Goal: Entertainment & Leisure: Consume media (video, audio)

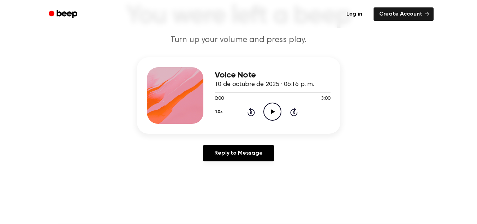
scroll to position [60, 0]
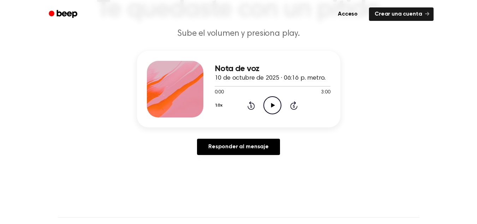
click at [268, 97] on circle at bounding box center [272, 104] width 17 height 17
click at [275, 108] on icon "Pause Audio" at bounding box center [273, 105] width 18 height 18
click at [275, 108] on icon "Play Audio" at bounding box center [273, 105] width 18 height 18
click at [275, 108] on icon "Pause Audio" at bounding box center [273, 105] width 18 height 18
click at [275, 108] on icon "Play Audio" at bounding box center [273, 105] width 18 height 18
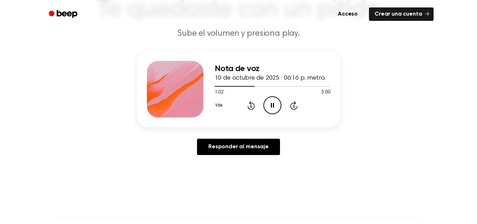
click at [250, 108] on icon "Rewind 5 seconds" at bounding box center [251, 105] width 8 height 9
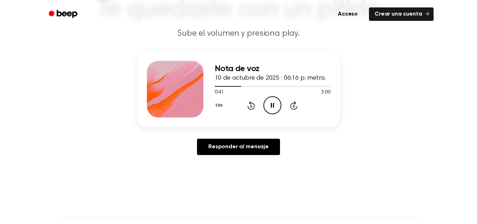
click at [250, 108] on icon "Rewind 5 seconds" at bounding box center [251, 105] width 8 height 9
click at [270, 107] on icon "Pause Audio" at bounding box center [273, 105] width 18 height 18
click at [237, 85] on div at bounding box center [273, 86] width 116 height 6
click at [227, 84] on div at bounding box center [273, 86] width 116 height 6
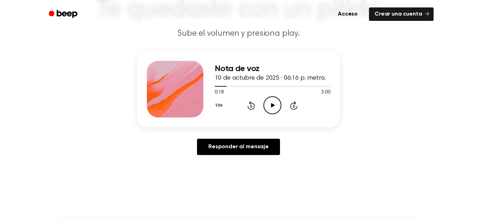
click at [267, 102] on icon "Play Audio" at bounding box center [273, 105] width 18 height 18
click at [273, 103] on icon at bounding box center [272, 105] width 3 height 5
click at [273, 103] on icon "Play Audio" at bounding box center [273, 105] width 18 height 18
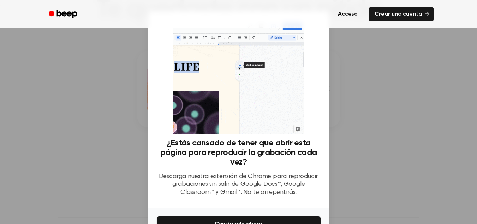
click at [448, 122] on div at bounding box center [238, 112] width 477 height 224
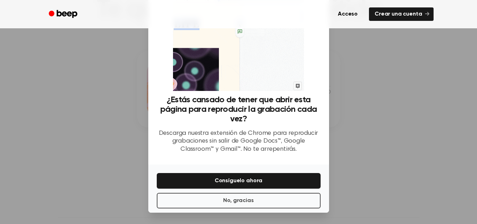
scroll to position [42, 0]
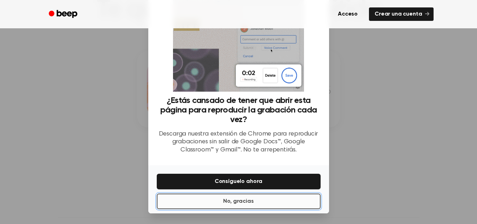
click at [238, 206] on button "No, gracias" at bounding box center [239, 201] width 164 height 16
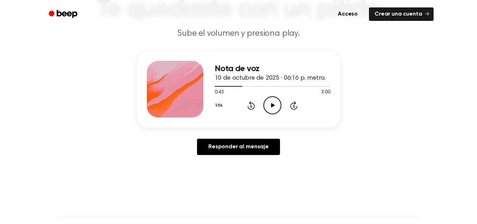
click at [271, 102] on icon "Play Audio" at bounding box center [273, 105] width 18 height 18
click at [271, 102] on icon "Pause Audio" at bounding box center [273, 105] width 18 height 18
click at [271, 102] on icon "Play Audio" at bounding box center [273, 105] width 18 height 18
click at [271, 102] on icon "Pause Audio" at bounding box center [273, 105] width 18 height 18
click at [274, 103] on icon "Play Audio" at bounding box center [273, 105] width 18 height 18
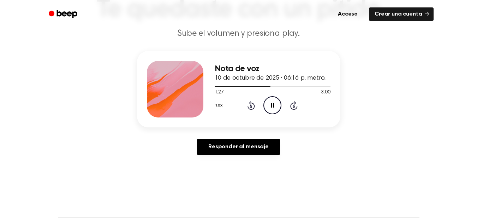
click at [274, 103] on icon at bounding box center [272, 105] width 3 height 5
click at [265, 85] on div at bounding box center [273, 86] width 116 height 6
click at [260, 85] on div at bounding box center [273, 86] width 116 height 6
click at [271, 99] on icon "Play Audio" at bounding box center [273, 105] width 18 height 18
click at [271, 99] on icon "Pause Audio" at bounding box center [273, 105] width 18 height 18
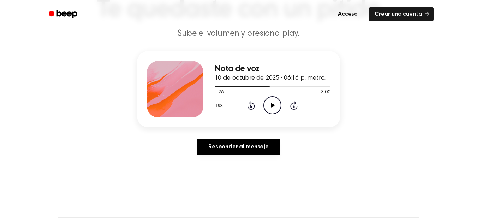
click at [271, 99] on icon "Play Audio" at bounding box center [273, 105] width 18 height 18
click at [271, 99] on icon "Pause Audio" at bounding box center [273, 105] width 18 height 18
click at [271, 99] on icon "Play Audio" at bounding box center [273, 105] width 18 height 18
click at [271, 99] on icon "Pause Audio" at bounding box center [273, 105] width 18 height 18
click at [271, 99] on icon "Play Audio" at bounding box center [273, 105] width 18 height 18
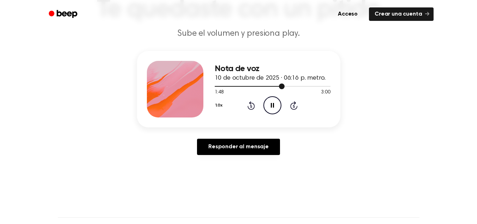
click at [276, 85] on div at bounding box center [273, 86] width 116 height 6
click at [279, 110] on icon "Pause Audio" at bounding box center [273, 105] width 18 height 18
click at [279, 110] on icon "Play Audio" at bounding box center [273, 105] width 18 height 18
click at [279, 110] on icon "Pause Audio" at bounding box center [273, 105] width 18 height 18
click at [288, 86] on div at bounding box center [254, 86] width 79 height 1
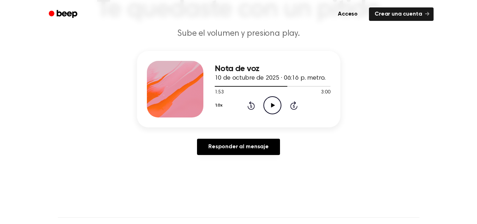
click at [276, 103] on icon "Play Audio" at bounding box center [273, 105] width 18 height 18
click at [289, 84] on div at bounding box center [273, 86] width 116 height 6
click at [298, 84] on div at bounding box center [273, 86] width 116 height 6
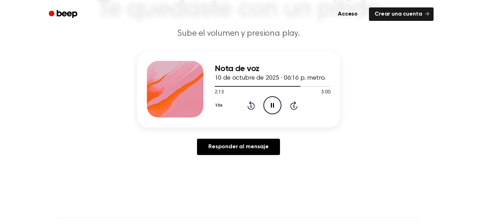
click at [267, 98] on icon "Pause Audio" at bounding box center [273, 105] width 18 height 18
click at [268, 101] on icon "Play Audio" at bounding box center [273, 105] width 18 height 18
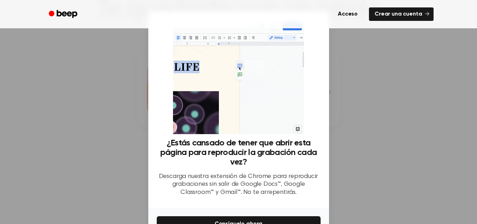
click at [372, 135] on div at bounding box center [238, 112] width 477 height 224
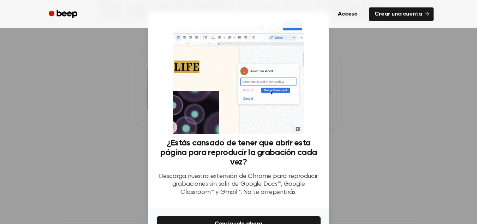
scroll to position [43, 0]
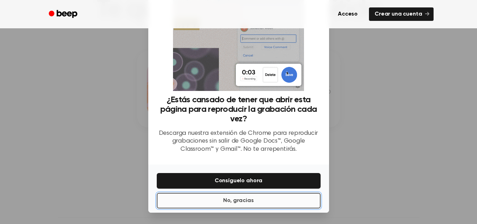
click at [247, 199] on font "No, gracias" at bounding box center [238, 200] width 30 height 6
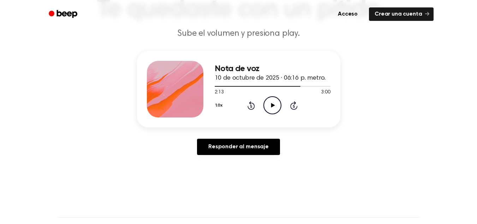
click at [274, 104] on icon "Play Audio" at bounding box center [273, 105] width 18 height 18
click at [274, 104] on icon at bounding box center [272, 105] width 3 height 5
click at [274, 104] on icon "Play Audio" at bounding box center [273, 105] width 18 height 18
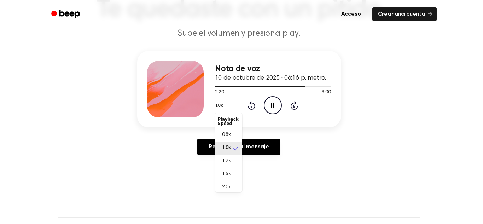
click at [222, 106] on font "1.0x" at bounding box center [218, 105] width 7 height 4
click at [227, 159] on font "1.2x" at bounding box center [226, 160] width 9 height 5
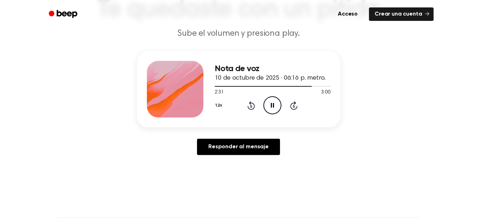
click at [272, 106] on icon "Pause Audio" at bounding box center [273, 105] width 18 height 18
click at [272, 106] on icon at bounding box center [273, 105] width 4 height 5
